Goal: Task Accomplishment & Management: Use online tool/utility

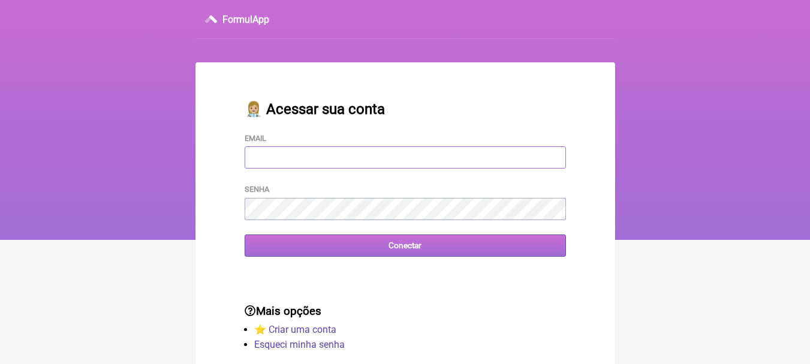
type input "[EMAIL_ADDRESS][DOMAIN_NAME]"
click at [416, 256] on input "Conectar" at bounding box center [405, 245] width 321 height 22
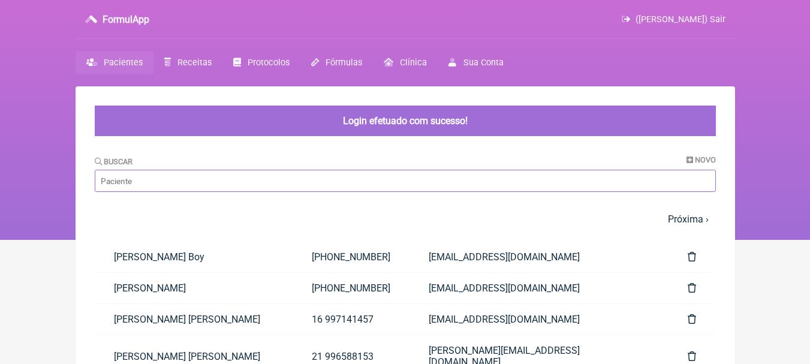
click at [255, 185] on input "Buscar" at bounding box center [405, 181] width 621 height 22
type input "[PERSON_NAME]"
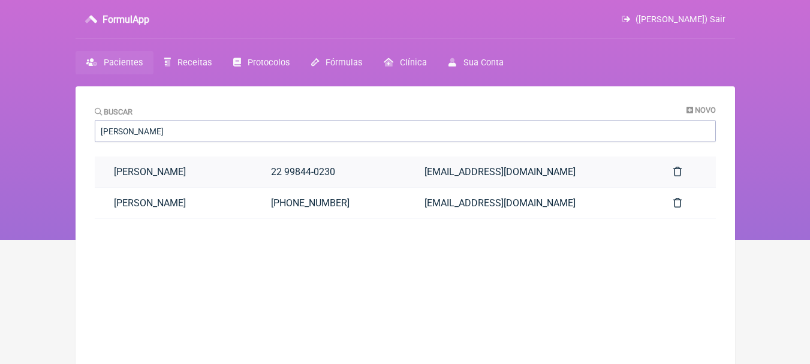
click at [252, 174] on link "Leonardo Macedo Mata" at bounding box center [174, 171] width 158 height 31
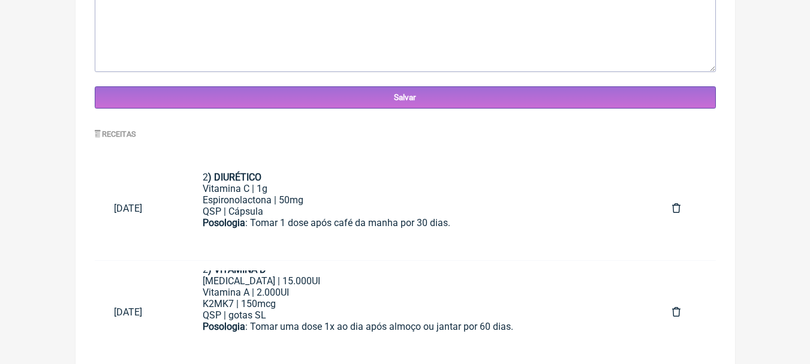
scroll to position [514, 0]
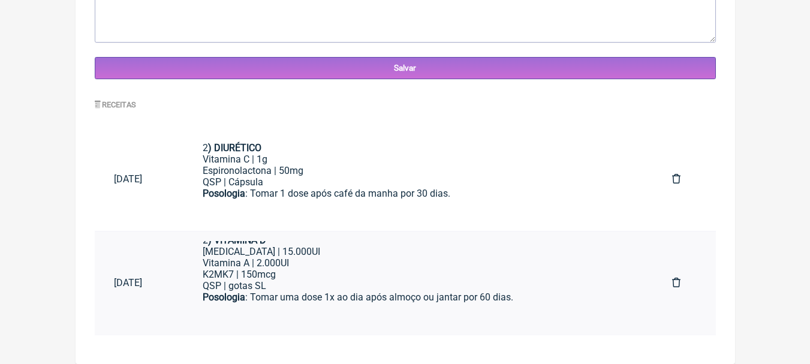
click at [379, 252] on div "Colecalciferol | 15.000UI Vitamina A | 2.000UI" at bounding box center [418, 257] width 431 height 23
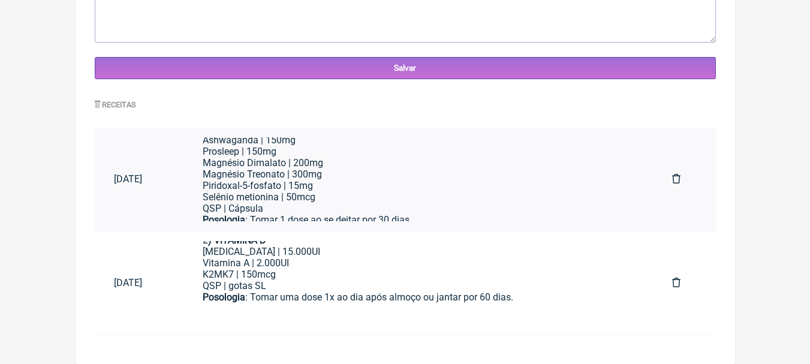
scroll to position [60, 0]
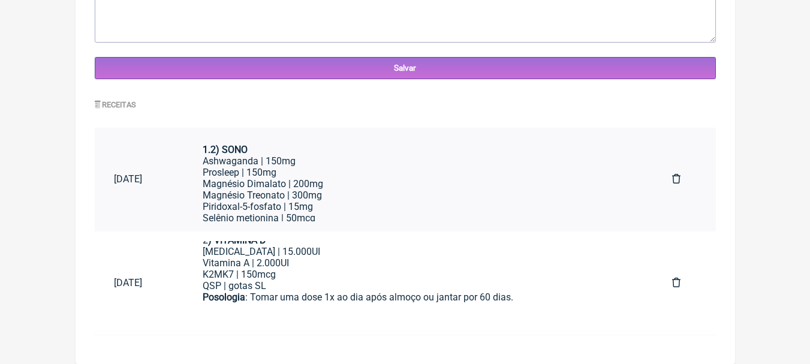
click at [387, 193] on div "Magnésio Dimalato | 200mg Magnésio Treonato | 300mg" at bounding box center [418, 189] width 431 height 23
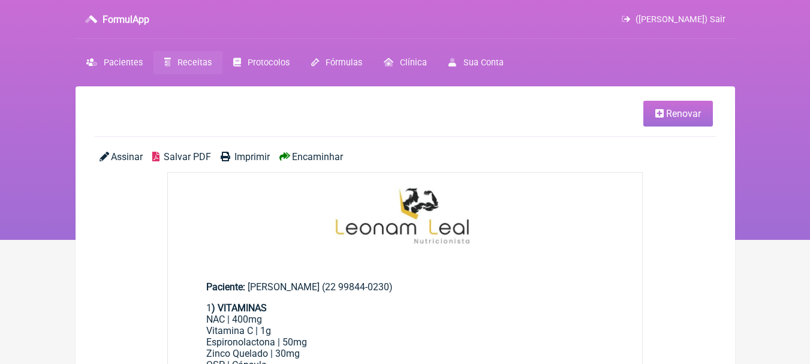
click at [687, 114] on span "Renovar" at bounding box center [683, 113] width 35 height 11
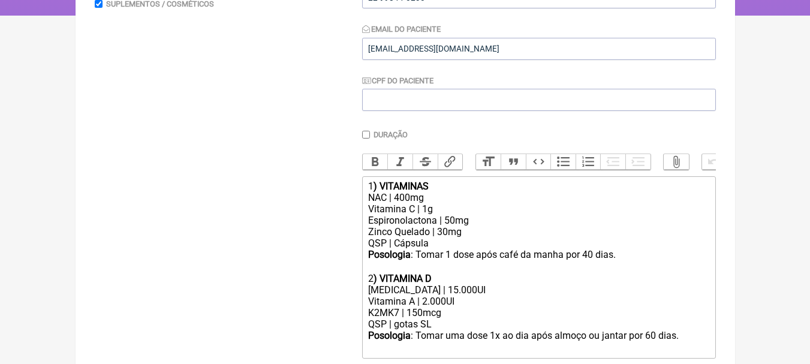
scroll to position [300, 0]
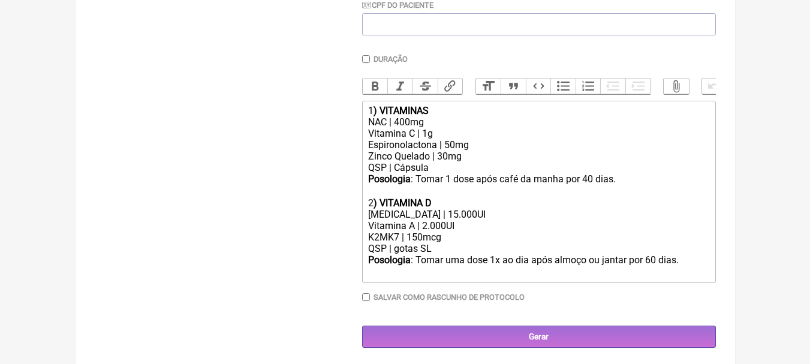
click at [475, 153] on div "NAC | 400mg Vitamina C | 1g Espironolactona | 50mg Zinco Quelado | 30mg" at bounding box center [538, 139] width 340 height 46
click at [473, 162] on div "NAC | 400mg Vitamina C | 1g Espironolactona | 50mg Zinco Quelado | 30mg" at bounding box center [538, 139] width 340 height 46
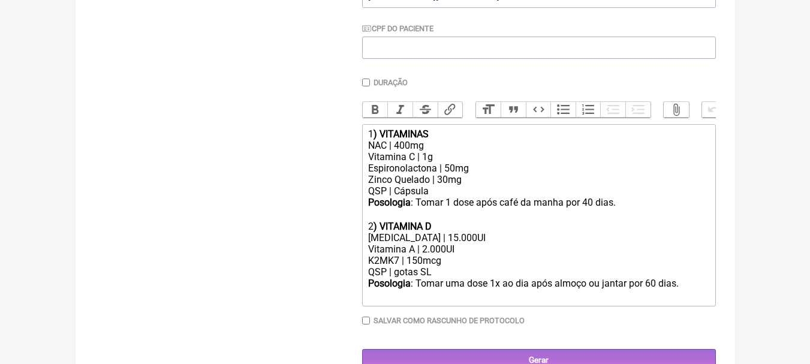
scroll to position [312, 0]
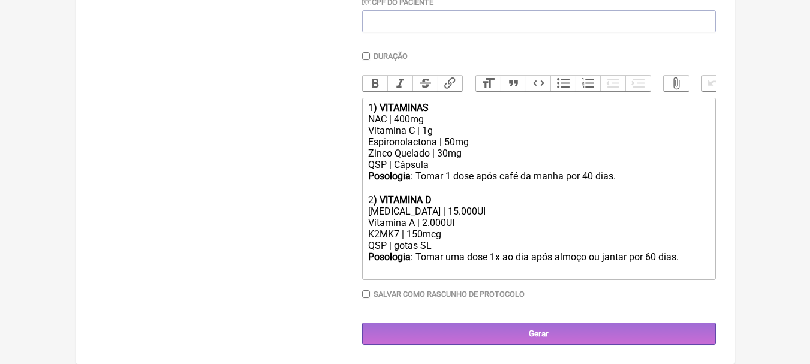
click at [695, 257] on div "Posologia : Tomar uma dose 1x ao dia após almoço ou jantar por 60 dias. ㅤ" at bounding box center [538, 257] width 340 height 13
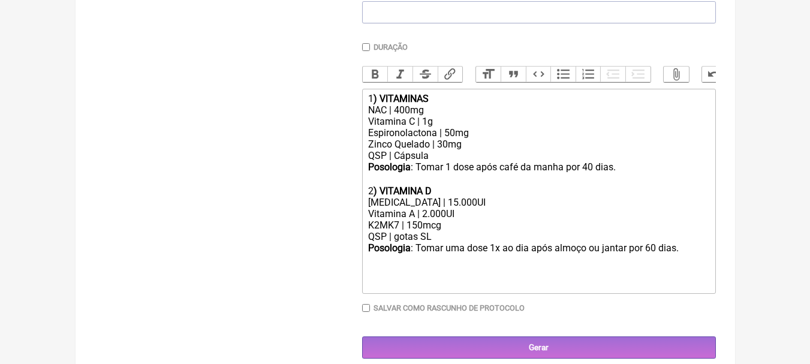
paste trix-editor "1.1<strong>) SONO</strong></div><div>Melatonina | 3mg</div><div>Gotas&nbsp; | S…"
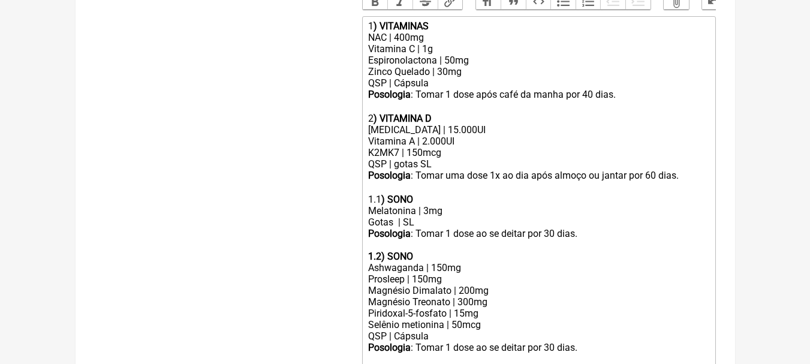
click at [584, 98] on div "Posologia : Tomar 1 dose após café da manha por 40 dias.ㅤ" at bounding box center [538, 101] width 340 height 24
drag, startPoint x: 380, startPoint y: 207, endPoint x: 361, endPoint y: 204, distance: 18.8
click at [362, 204] on trix-editor "1 ) VITAMINAS NAC | 400mg Vitamina C | 1g Espironolactona | 50mg Zinco Quelado …" at bounding box center [539, 193] width 354 height 354
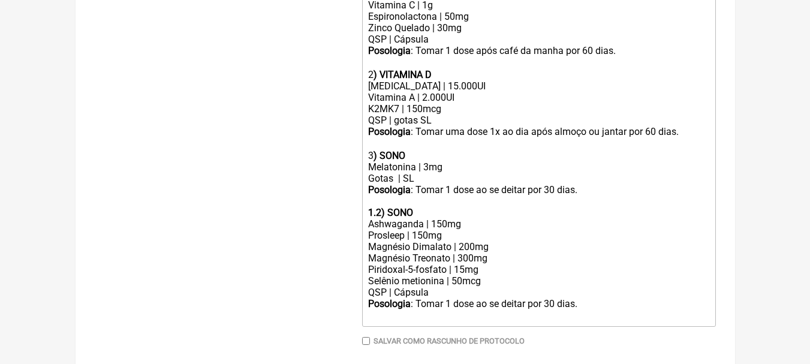
scroll to position [484, 0]
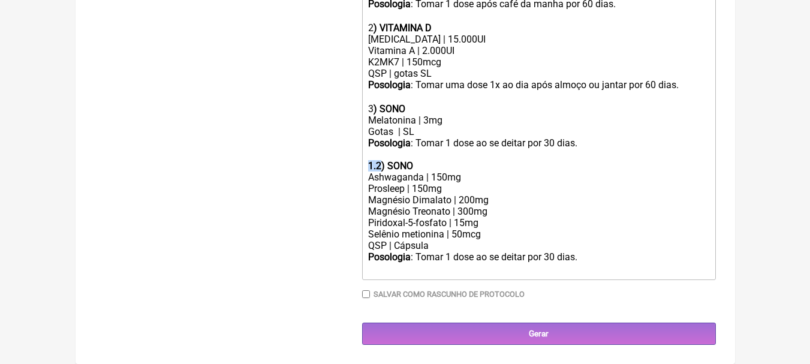
drag, startPoint x: 381, startPoint y: 164, endPoint x: 319, endPoint y: 163, distance: 61.7
click at [321, 163] on form "Buscar Protocolos Formulas Suplementos / Cosméticos Paciente [PERSON_NAME] Mata…" at bounding box center [405, 7] width 621 height 674
type trix-editor "<div>1<strong>) VITAMINAS</strong></div><div>NAC | 400mg<br>Vitamina C | 1g<br>…"
click at [300, 161] on div "Buscar Protocolos Formulas Suplementos / Cosméticos" at bounding box center [219, 7] width 248 height 674
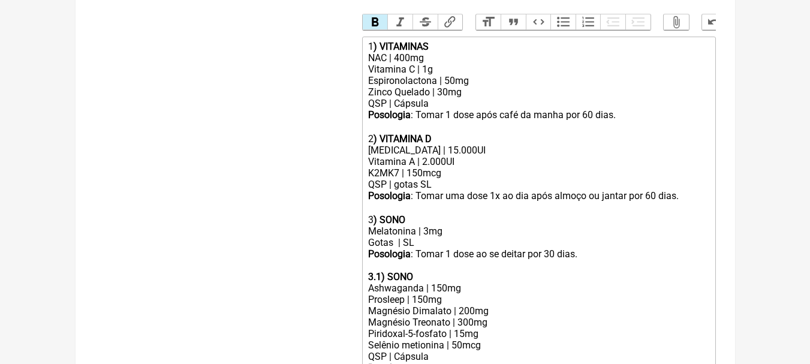
scroll to position [424, 0]
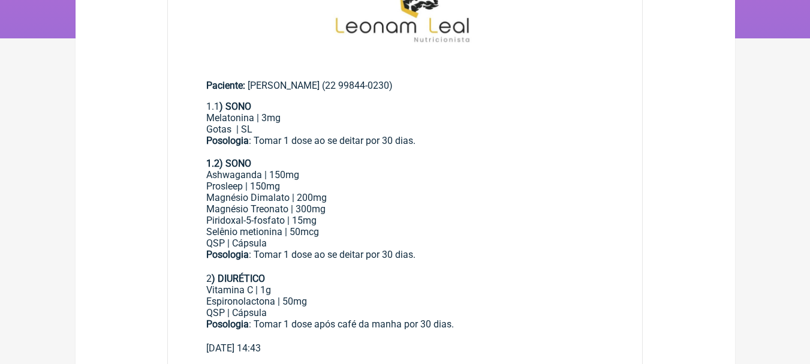
scroll to position [240, 0]
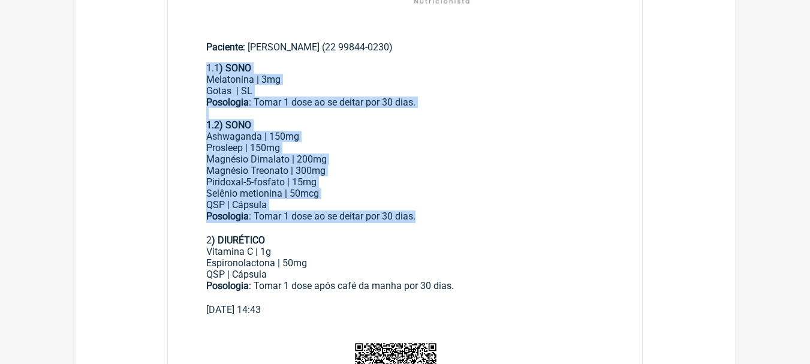
drag, startPoint x: 207, startPoint y: 66, endPoint x: 424, endPoint y: 214, distance: 262.1
click at [424, 214] on div "1.1 ) SONO Melatonina | 3mg Gotas | SL Posologia : Tomar 1 dose ao se deitar po…" at bounding box center [405, 183] width 398 height 242
copy div "1.1 ) SONO Melatonina | 3mg Gotas | SL Posologia : Tomar 1 dose ao se deitar po…"
